Goal: Browse casually

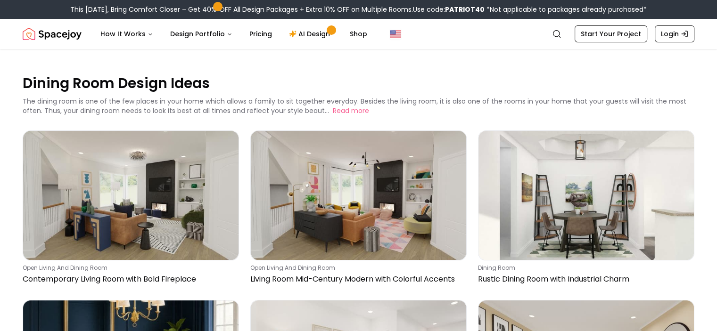
click at [63, 43] on img "Spacejoy" at bounding box center [52, 34] width 59 height 19
